Goal: Task Accomplishment & Management: Manage account settings

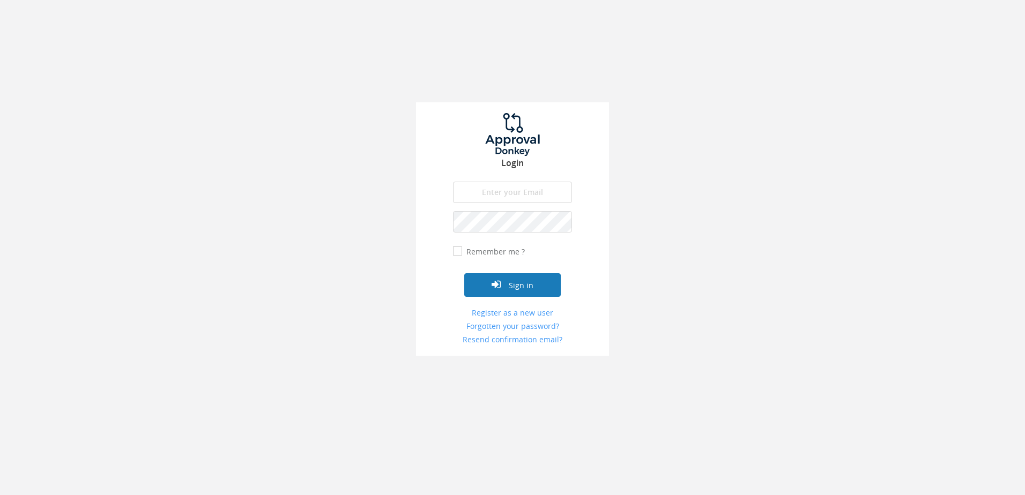
type input "[PERSON_NAME][EMAIL_ADDRESS][DOMAIN_NAME]"
click at [522, 288] on button "Sign in" at bounding box center [512, 285] width 97 height 24
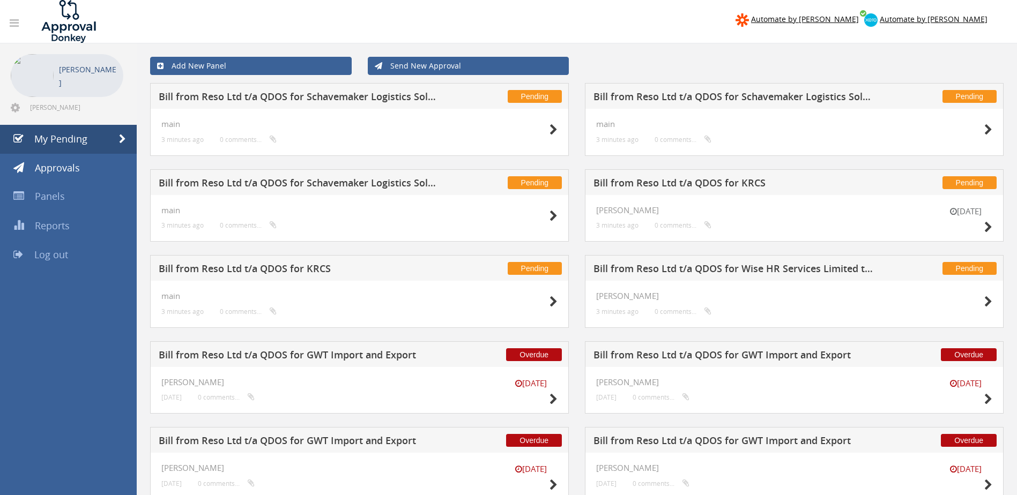
click at [823, 101] on h5 "Bill from Reso Ltd t/a QDOS for Schavemaker Logistics Solutions" at bounding box center [734, 98] width 281 height 13
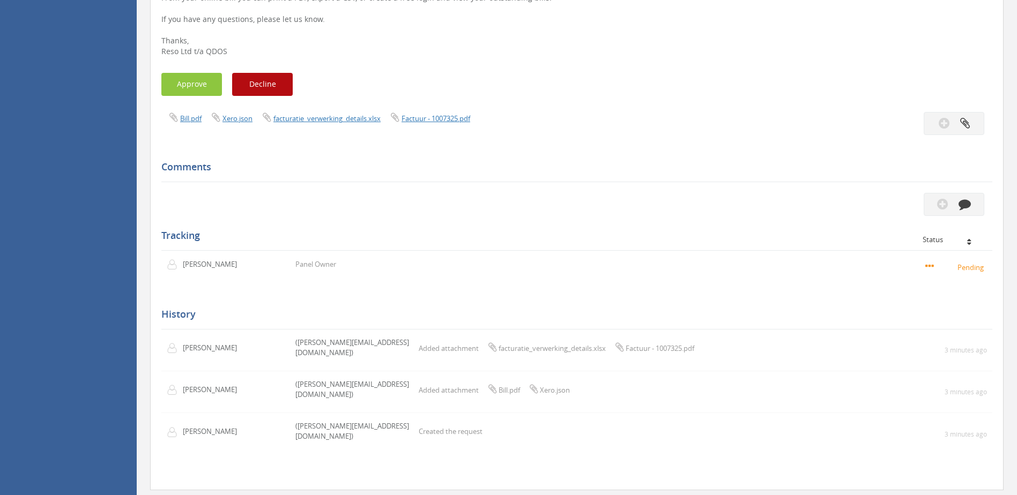
scroll to position [303, 0]
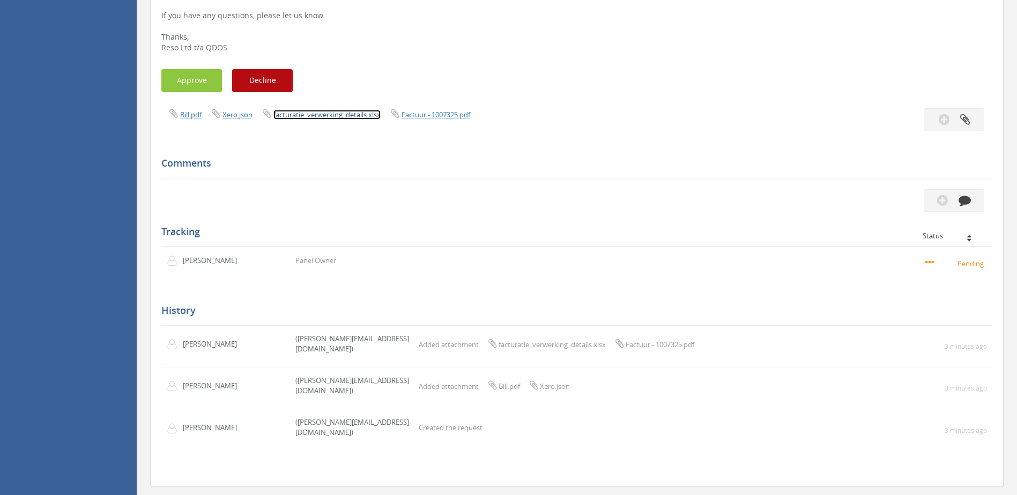
click at [321, 119] on link "facturatie_verwerking_details.xlsx" at bounding box center [326, 115] width 107 height 10
click at [449, 112] on link "Factuur - 1007325.pdf" at bounding box center [436, 115] width 69 height 10
click at [670, 91] on div "Approve Decline" at bounding box center [576, 80] width 847 height 23
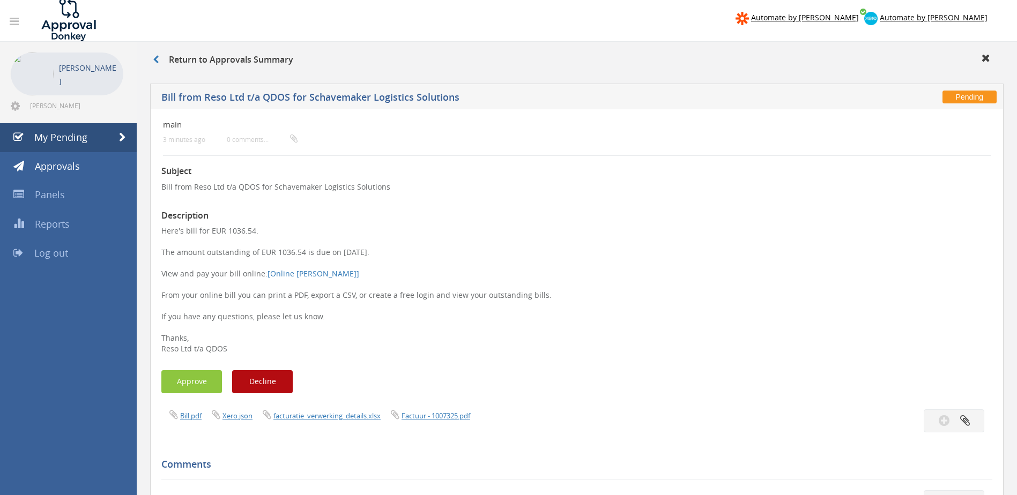
scroll to position [0, 0]
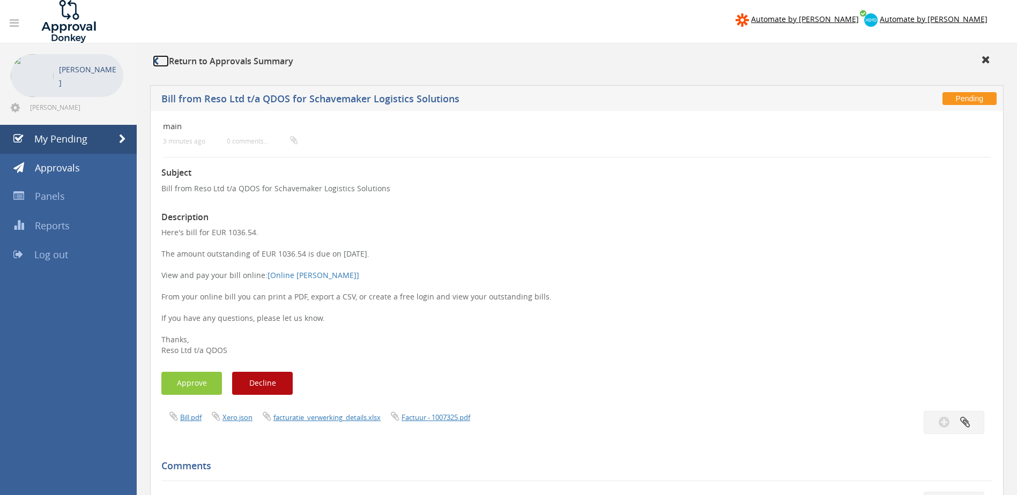
click at [162, 59] on link at bounding box center [161, 61] width 16 height 12
click at [156, 65] on link at bounding box center [161, 61] width 16 height 12
click at [354, 51] on div "Return to Approvals Summary" at bounding box center [577, 61] width 880 height 36
click at [272, 61] on h3 "Return to Approvals Summary" at bounding box center [223, 62] width 140 height 10
click at [52, 136] on span "My Pending" at bounding box center [60, 138] width 53 height 13
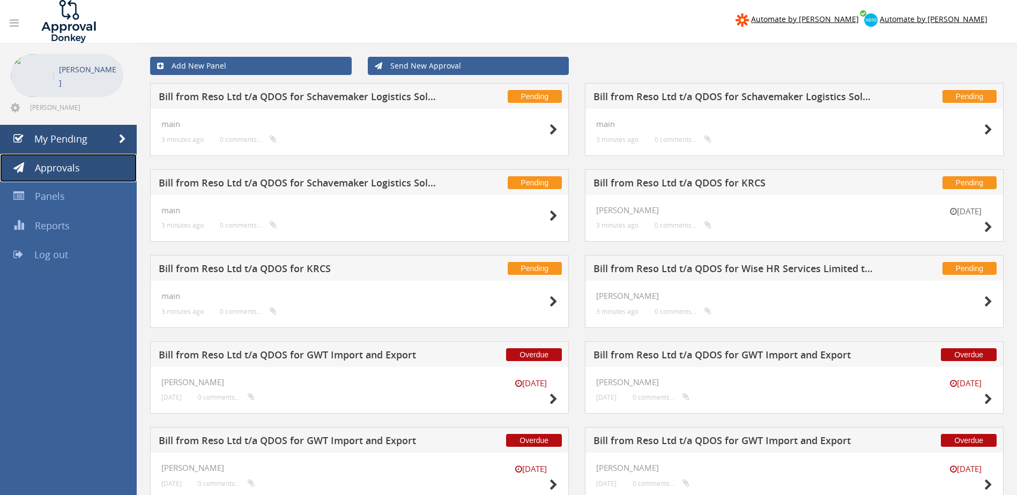
click at [47, 167] on span "Approvals" at bounding box center [57, 167] width 45 height 13
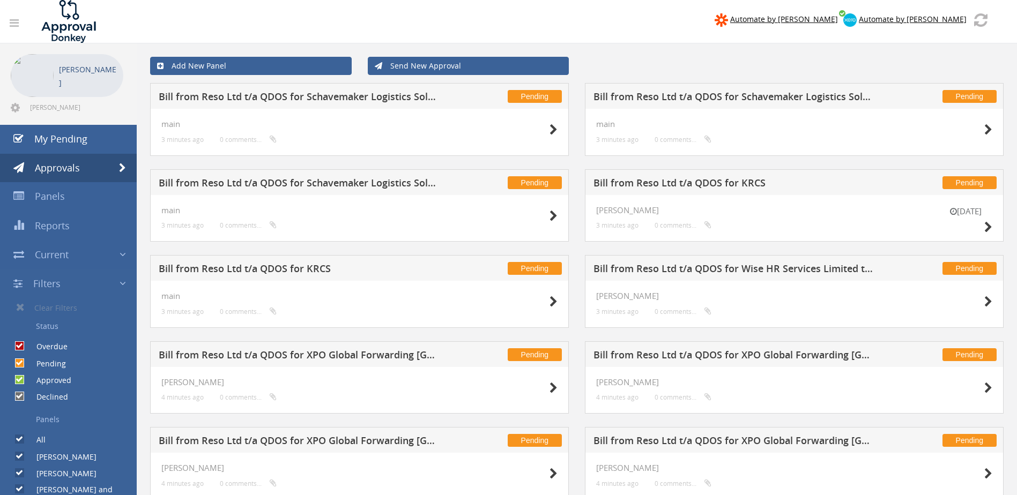
click at [575, 87] on div "Pending Bill from Reso Ltd t/a QDOS for Schavemaker Logistics Solutions main 3 …" at bounding box center [359, 126] width 435 height 86
click at [576, 100] on div "Pending Bill from Reso Ltd t/a QDOS for Schavemaker Logistics Solutions main 3 …" at bounding box center [359, 126] width 435 height 86
